Goal: Use online tool/utility: Use online tool/utility

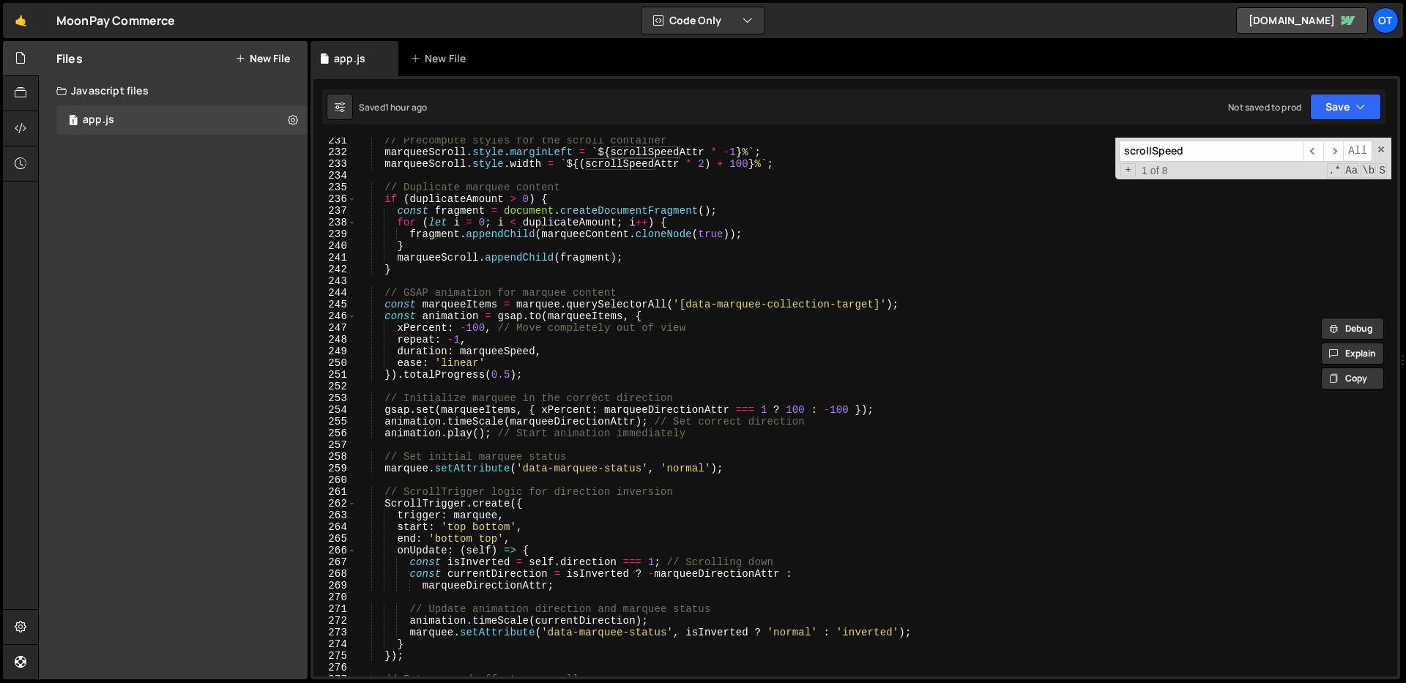
scroll to position [3286, 0]
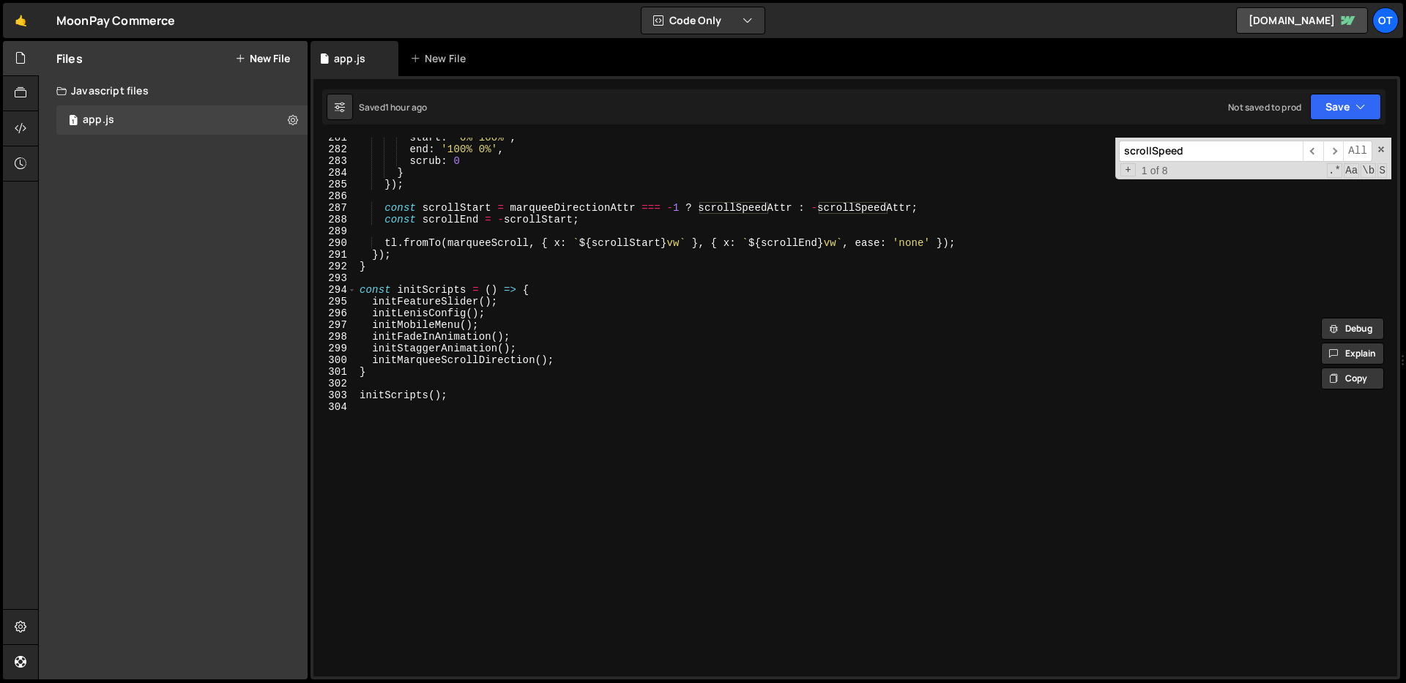
click at [458, 400] on div "start : '0% 100%' , end : '100% 0%' , scrub : 0 } }) ; const scrollStart = marq…" at bounding box center [874, 413] width 1034 height 562
type textarea "initScripts();"
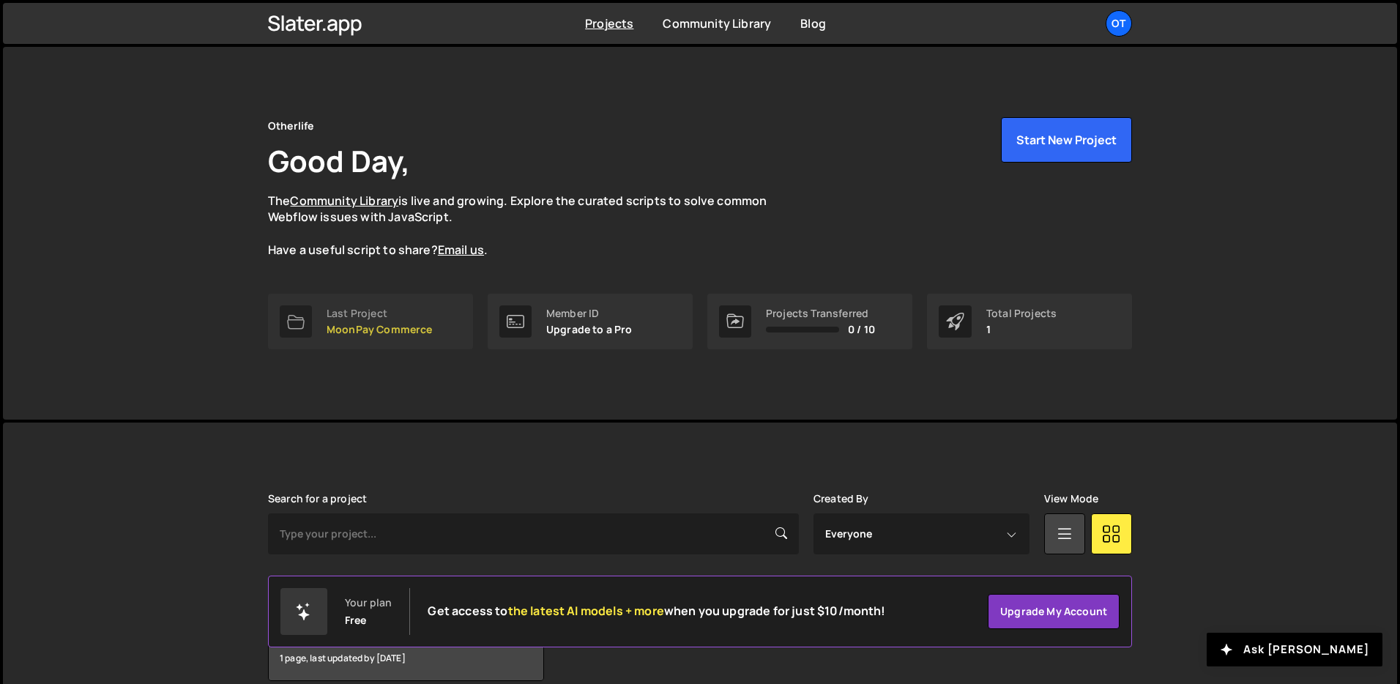
click at [357, 332] on p "MoonPay Commerce" at bounding box center [380, 330] width 106 height 12
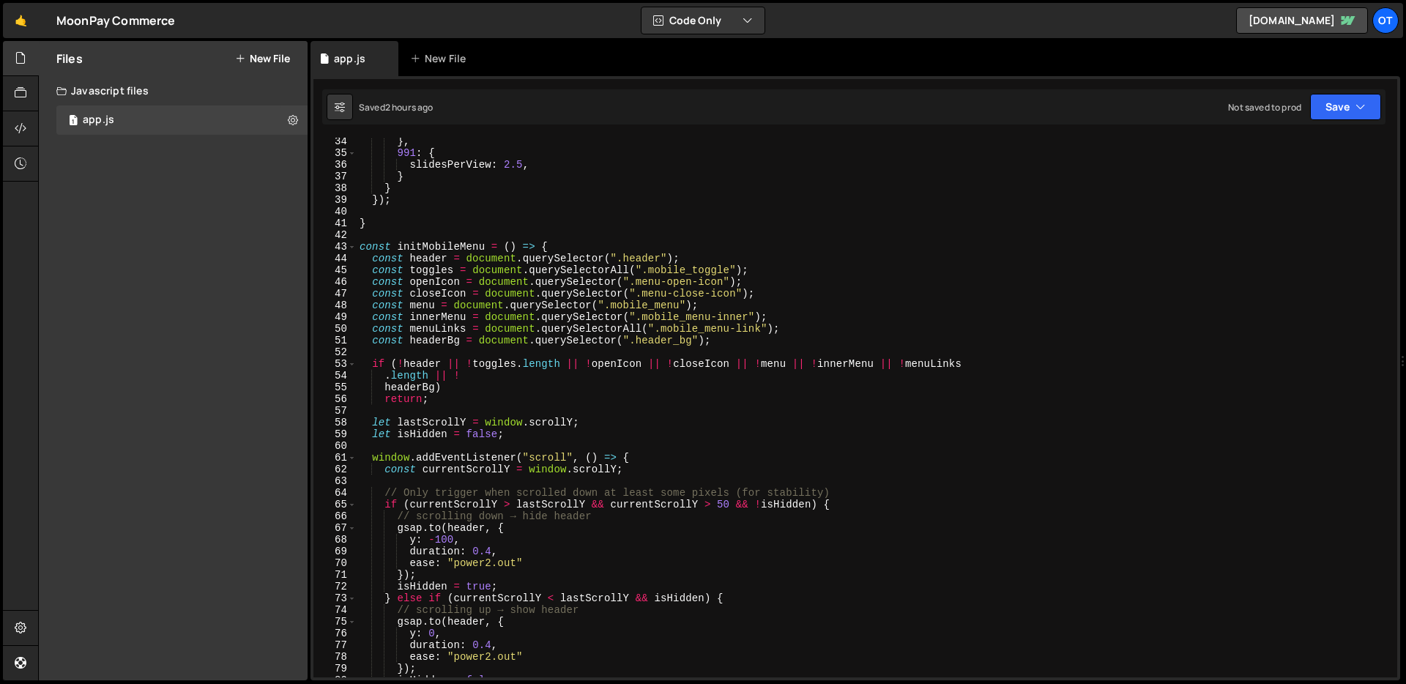
scroll to position [253, 0]
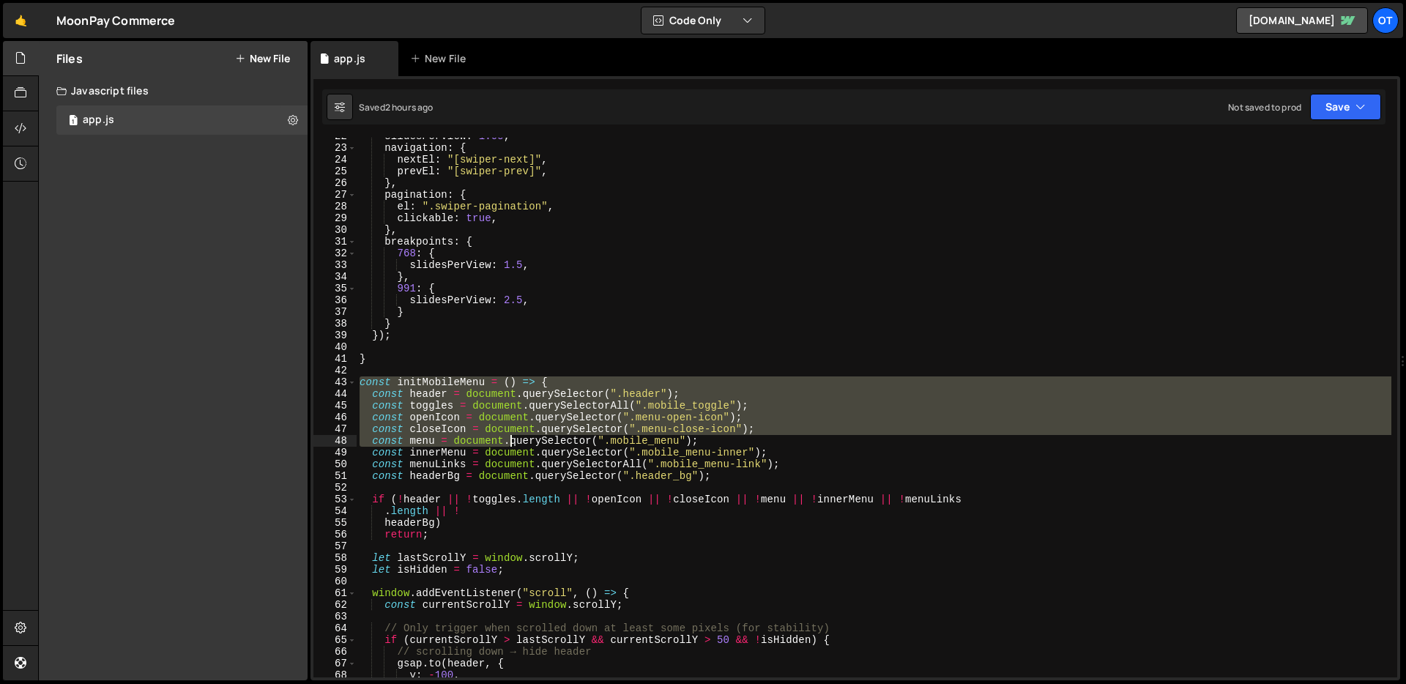
drag, startPoint x: 358, startPoint y: 380, endPoint x: 518, endPoint y: 453, distance: 176.2
click at [518, 453] on div "slidesPerView : 1.05 , navigation : { nextEl : "[swiper-next]" , prevEl : "[swi…" at bounding box center [874, 411] width 1034 height 563
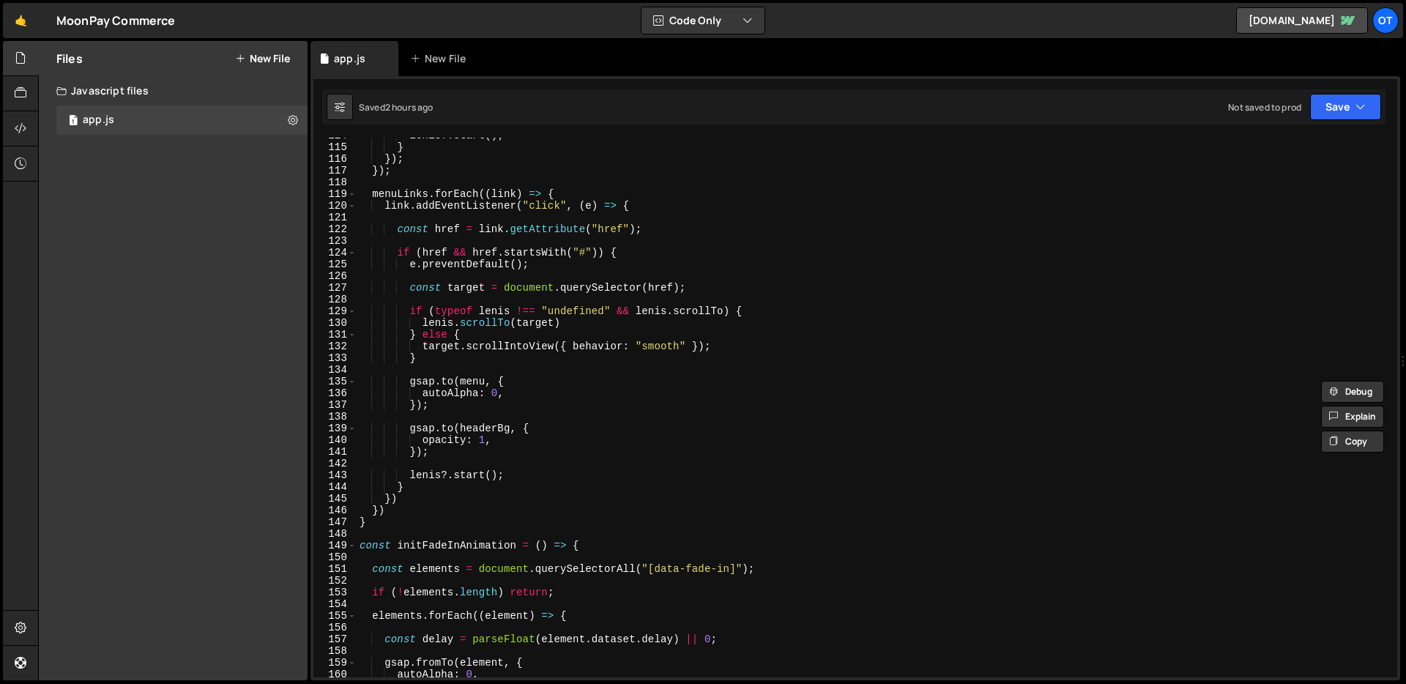
scroll to position [1332, 0]
click at [416, 523] on div "lenis ?. start ( ) ; } }) ; }) ; menuLinks . forEach (( link ) => { link . addE…" at bounding box center [874, 411] width 1034 height 563
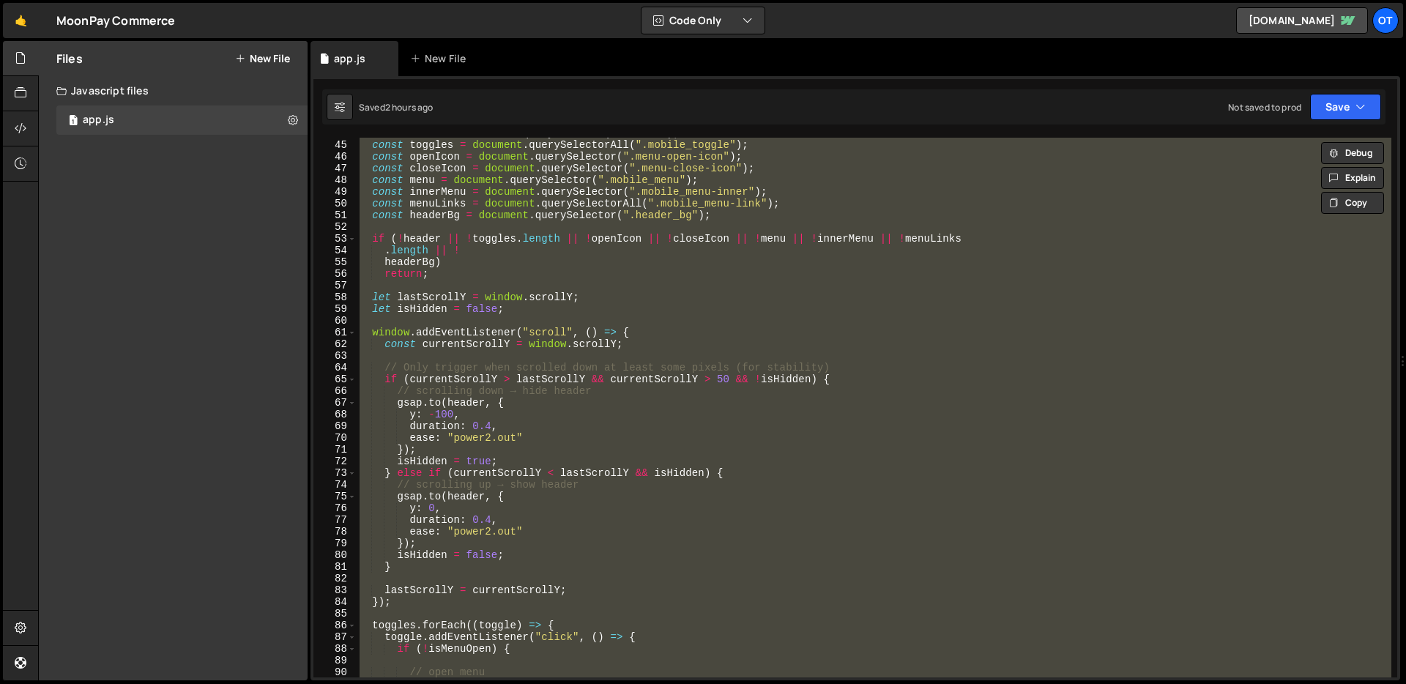
scroll to position [0, 0]
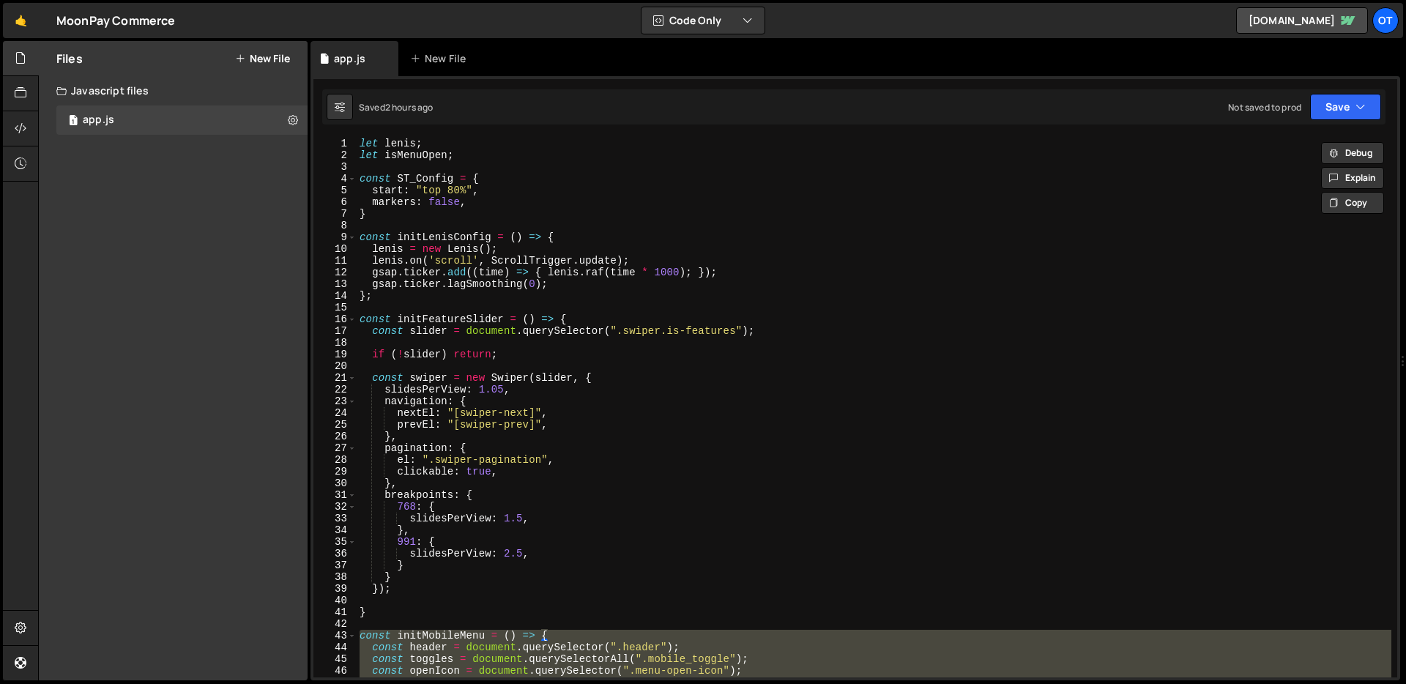
click at [519, 150] on div "let lenis ; let isMenuOpen ; const ST_Config = { start : "top 80%" , markers : …" at bounding box center [874, 419] width 1034 height 563
type textarea "let isMenuOpen;"
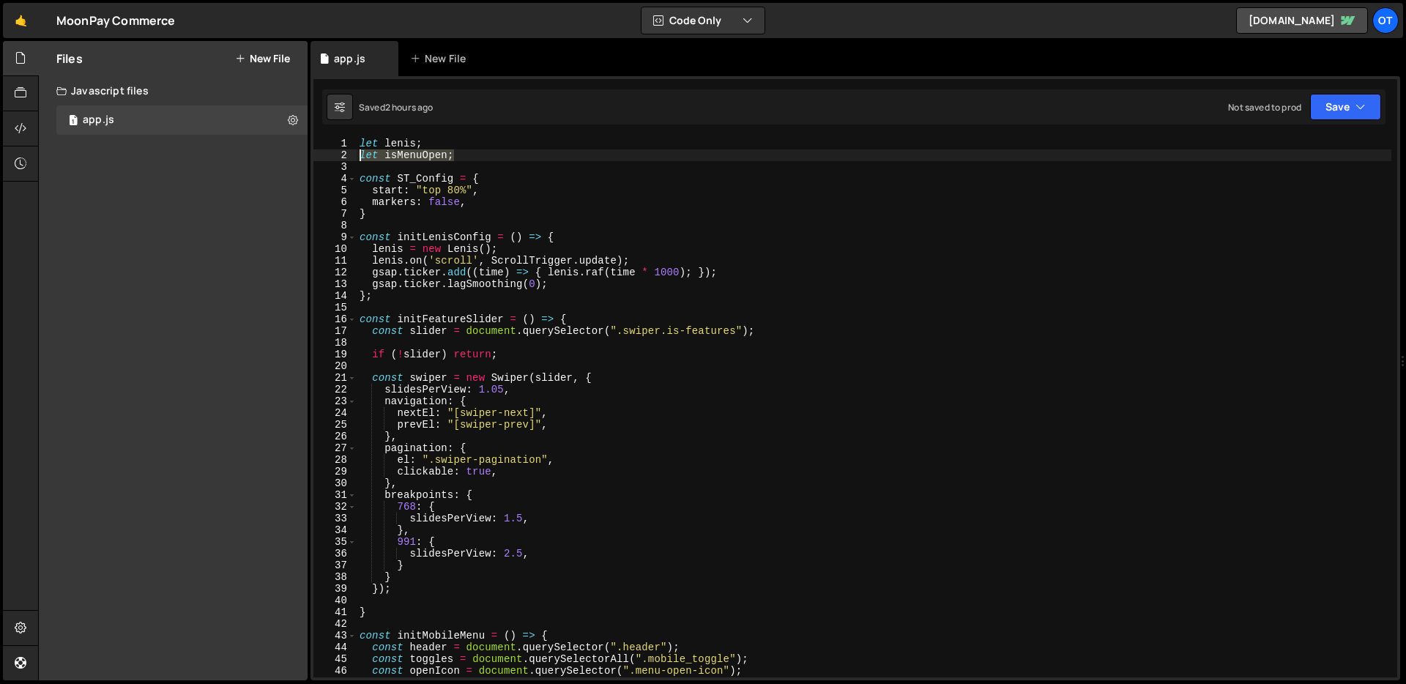
drag, startPoint x: 482, startPoint y: 153, endPoint x: 316, endPoint y: 150, distance: 165.5
click at [316, 150] on div "let isMenuOpen; 1 2 3 4 5 6 7 8 9 10 11 12 13 14 15 16 17 18 19 20 21 22 23 24 …" at bounding box center [854, 408] width 1083 height 540
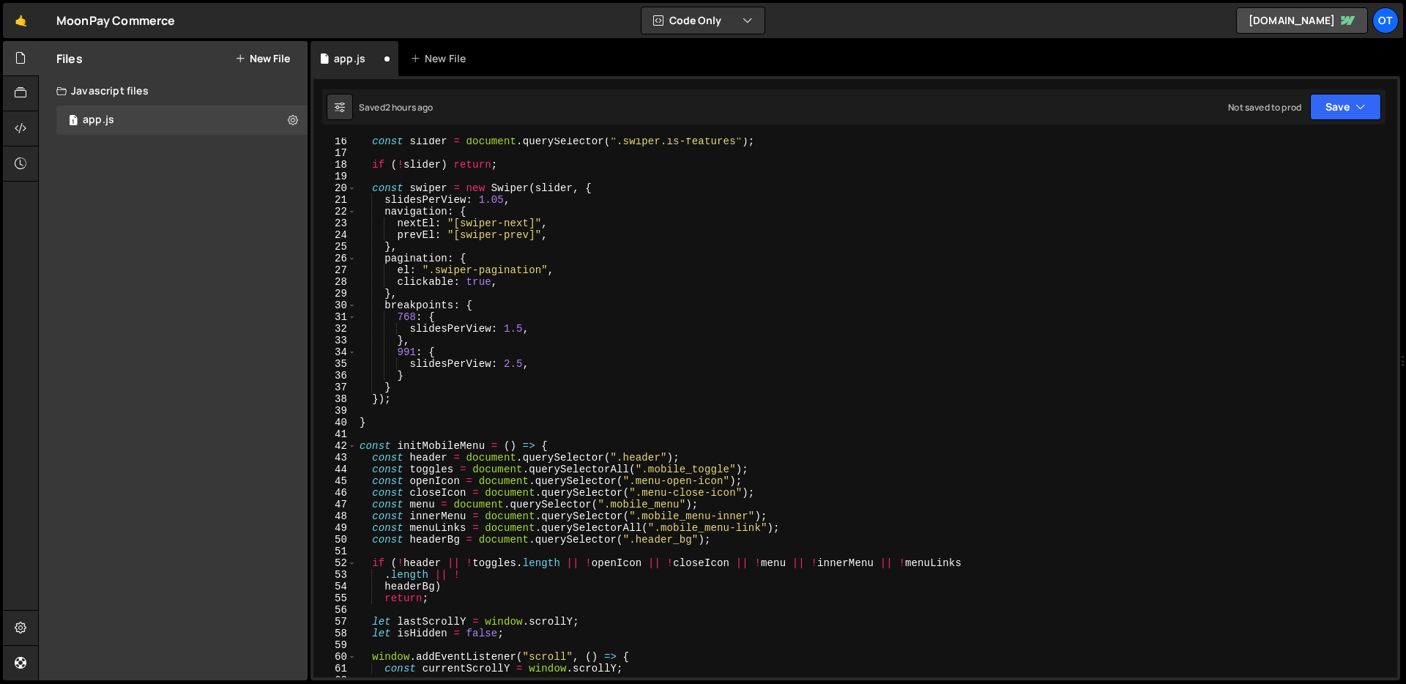
scroll to position [178, 0]
click at [359, 444] on div "const slider = document . querySelector ( ".swiper.is-features" ) ; if ( ! slid…" at bounding box center [874, 416] width 1034 height 563
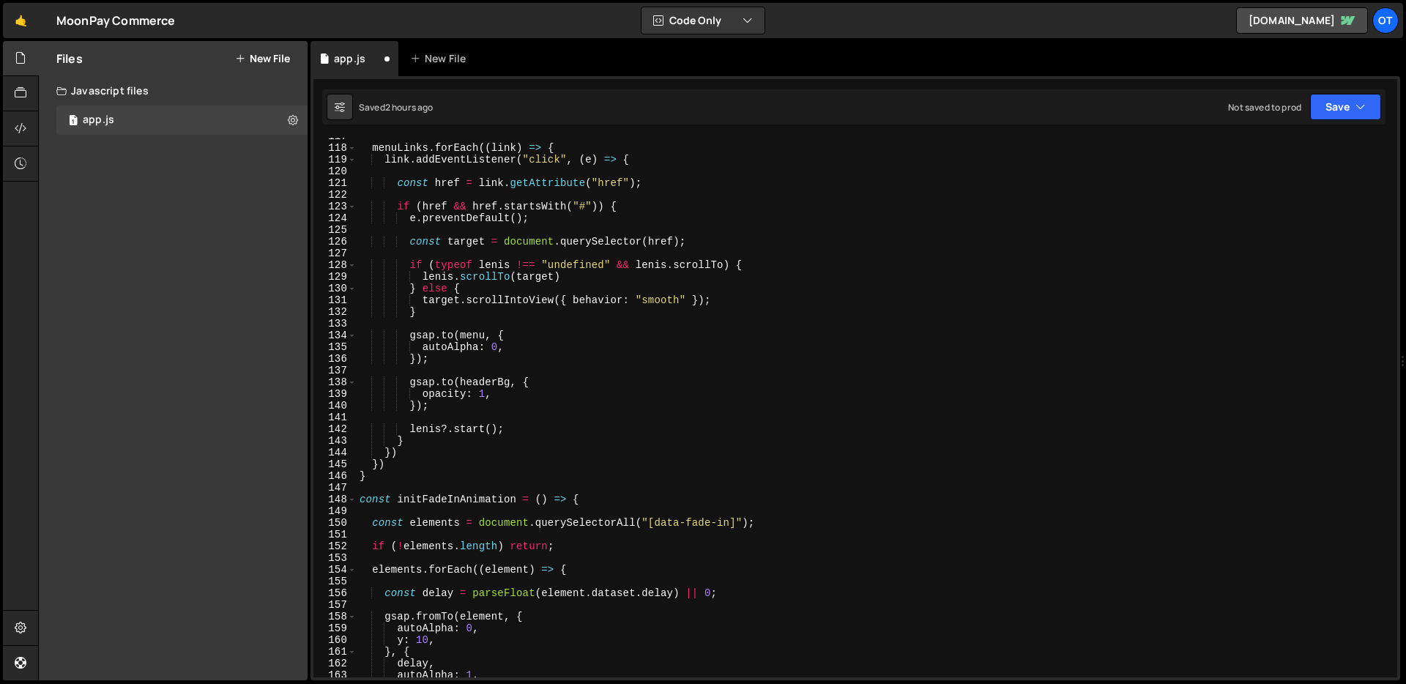
scroll to position [1366, 0]
click at [416, 478] on div "menuLinks . forEach (( link ) => { link . addEventListener ( "click" , ( e ) =>…" at bounding box center [874, 411] width 1034 height 563
type textarea "}) }"
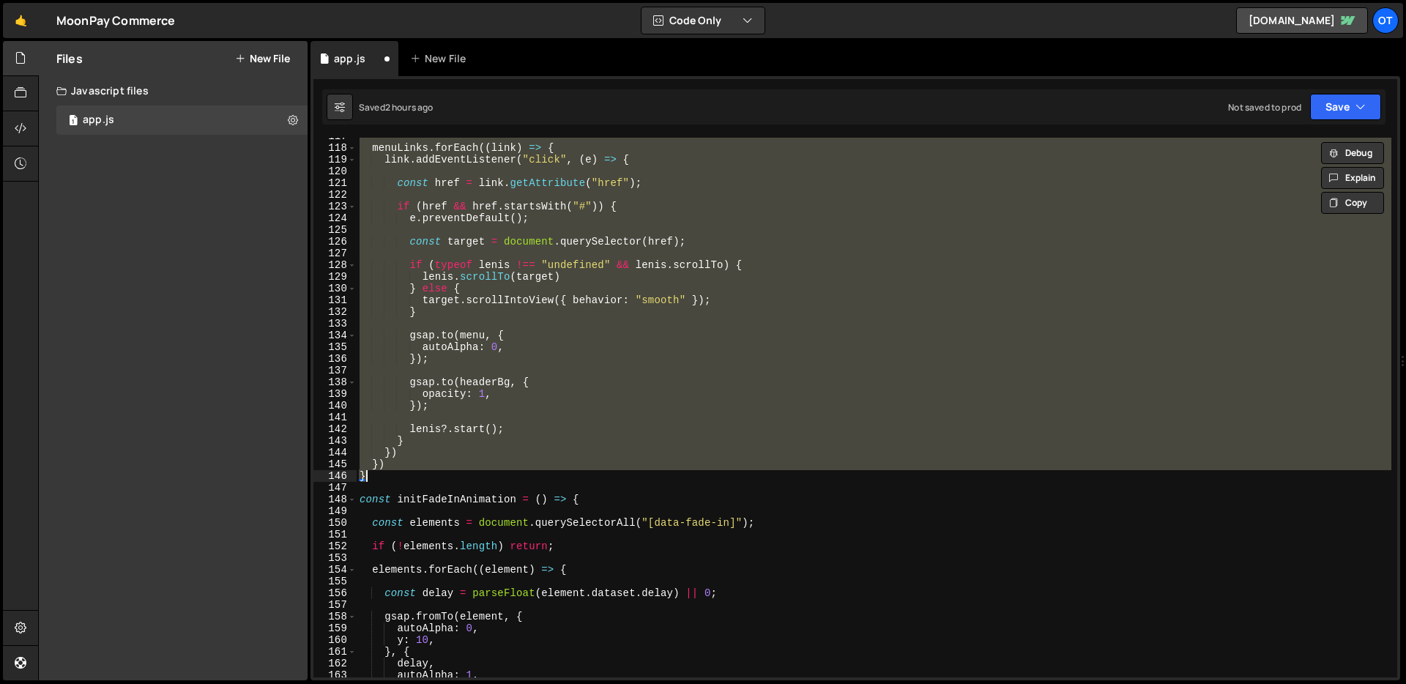
paste textarea
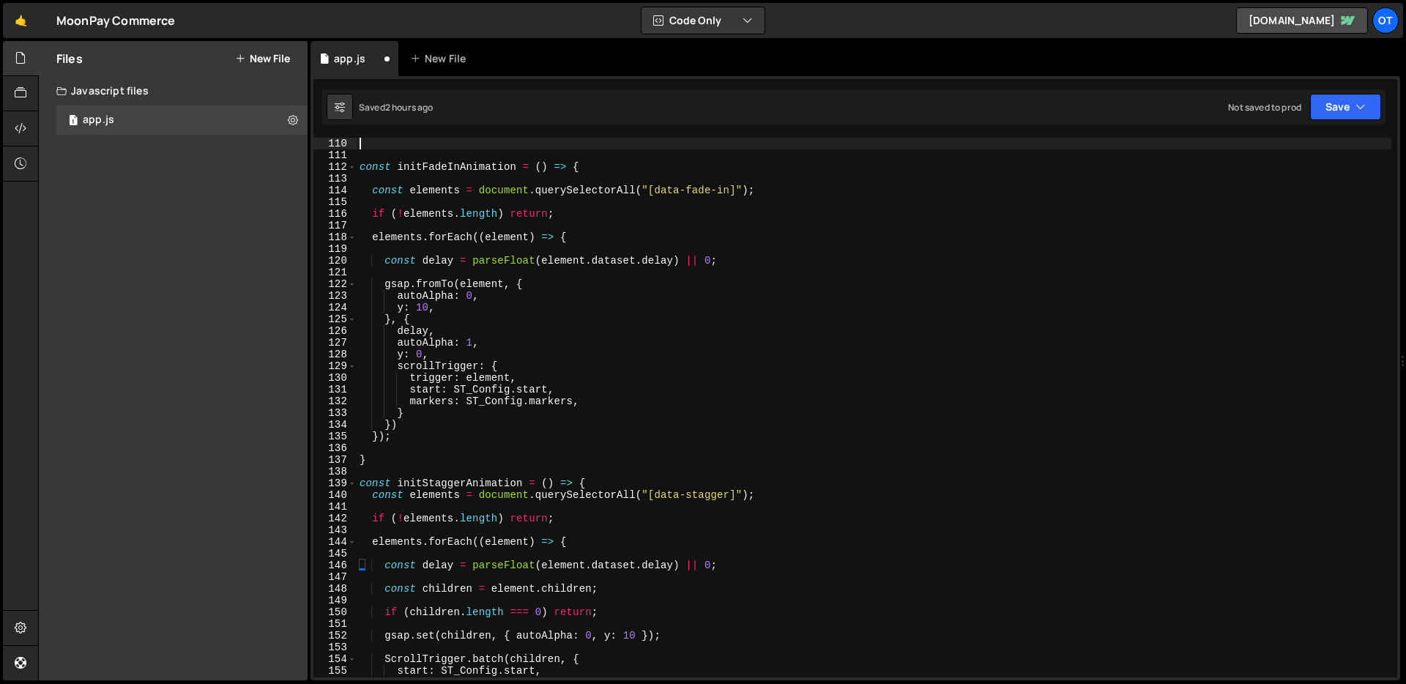
scroll to position [1277, 0]
type textarea "});"
